Goal: Information Seeking & Learning: Learn about a topic

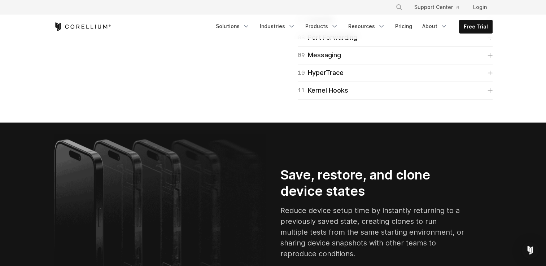
scroll to position [1259, 0]
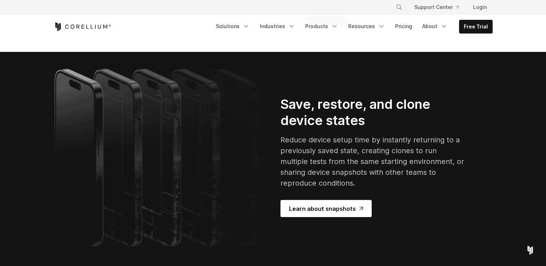
scroll to position [1329, 0]
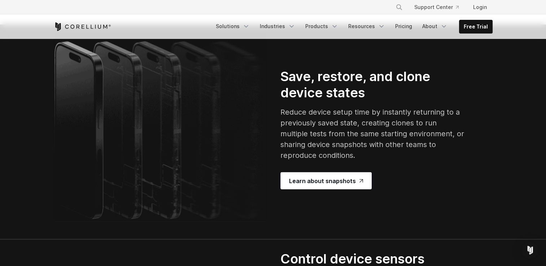
scroll to position [1392, 0]
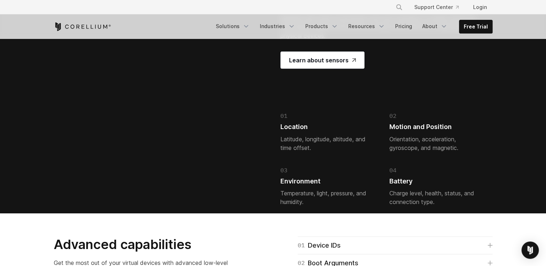
scroll to position [1685, 0]
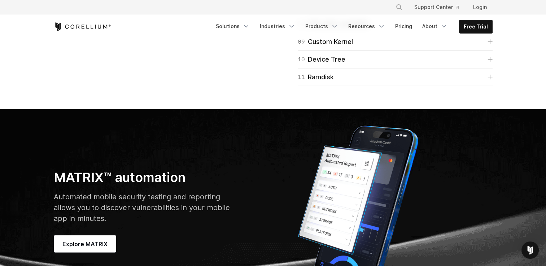
scroll to position [2068, 0]
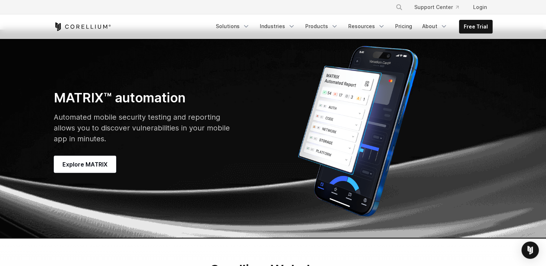
scroll to position [2148, 0]
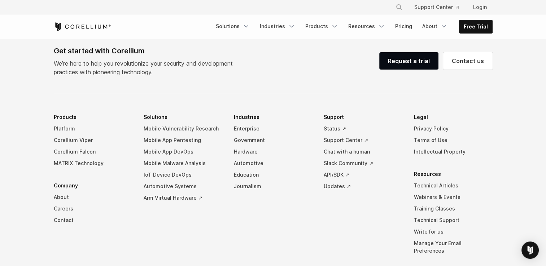
scroll to position [3440, 0]
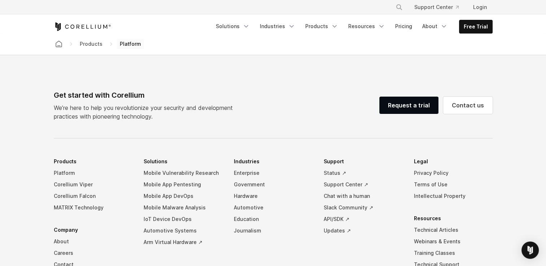
scroll to position [3396, 0]
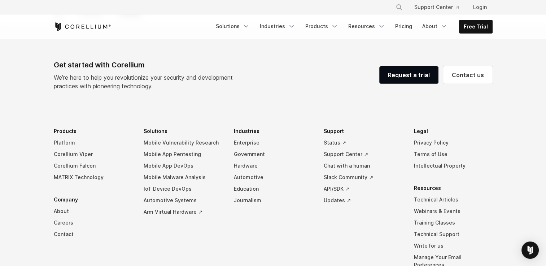
scroll to position [3453, 0]
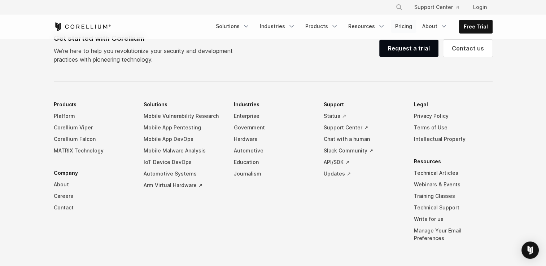
click at [403, 27] on link "Pricing" at bounding box center [404, 26] width 26 height 13
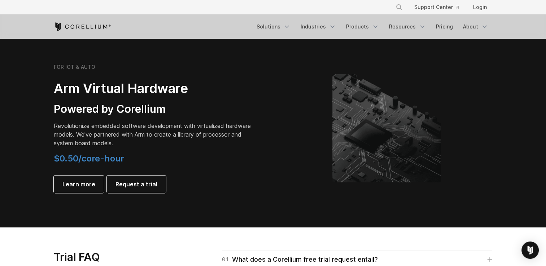
scroll to position [836, 0]
click at [82, 185] on span "Learn more" at bounding box center [78, 184] width 33 height 9
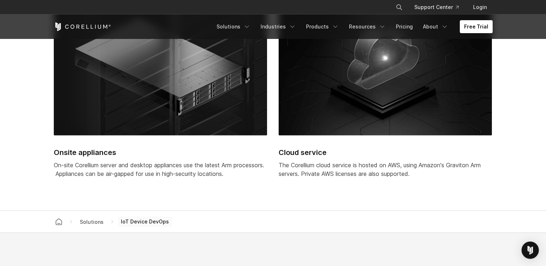
scroll to position [1782, 0]
